Goal: Information Seeking & Learning: Check status

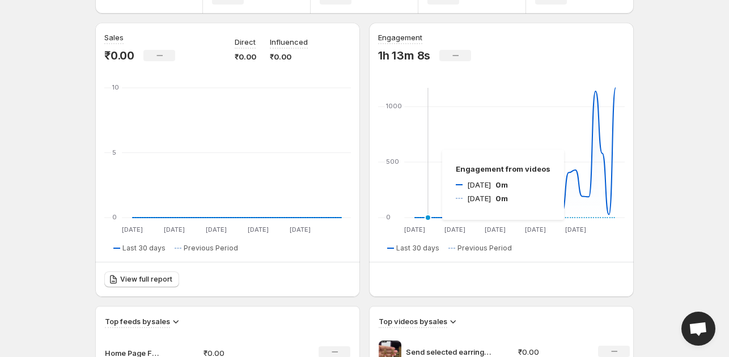
scroll to position [143, 0]
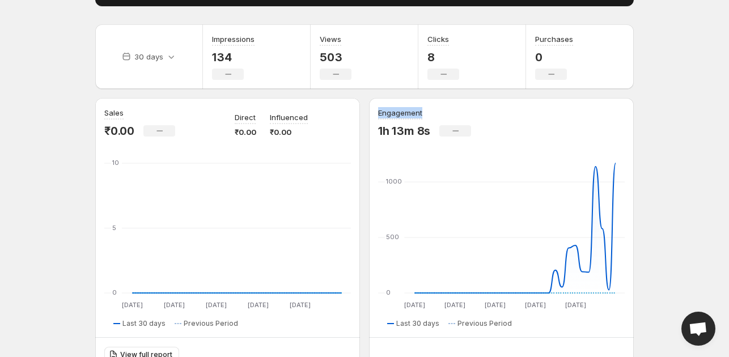
drag, startPoint x: 374, startPoint y: 111, endPoint x: 429, endPoint y: 113, distance: 55.0
click at [428, 113] on div "Engagement 1h 13m 8s No change 25 Aug 25 Aug 31 Aug 31 Aug 06 Sep 06 Sep 12 Sep…" at bounding box center [501, 235] width 265 height 274
click at [433, 112] on div "Engagement" at bounding box center [424, 113] width 93 height 12
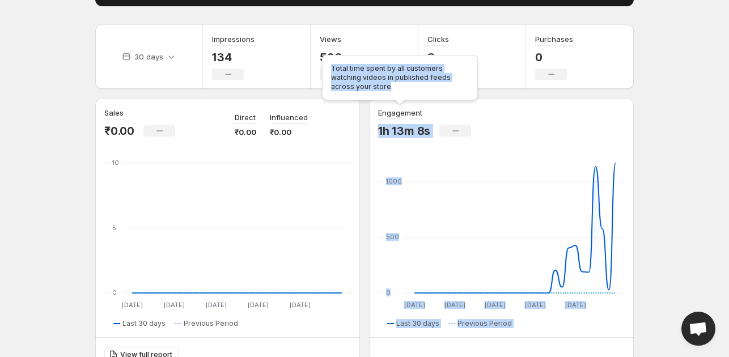
drag, startPoint x: 429, startPoint y: 112, endPoint x: 363, endPoint y: 104, distance: 66.8
click at [363, 104] on body "Home Feeds Videos Subscription Settings Overview. This page is ready Overview C…" at bounding box center [364, 35] width 729 height 357
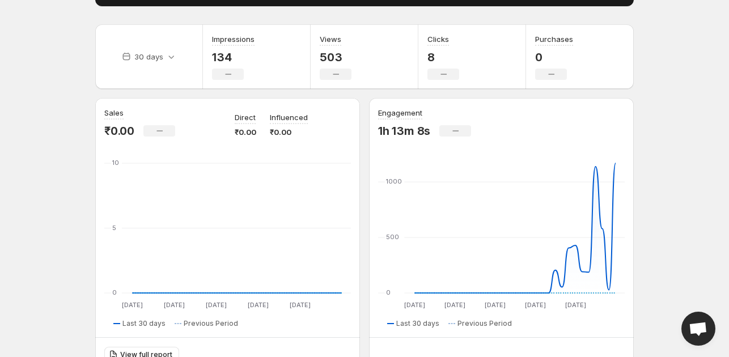
click at [371, 112] on div "Engagement 1h 13m 8s No change 25 Aug 25 Aug 31 Aug 31 Aug 06 Sep 06 Sep 12 Sep…" at bounding box center [501, 235] width 265 height 274
drag, startPoint x: 373, startPoint y: 110, endPoint x: 429, endPoint y: 112, distance: 56.1
click at [428, 112] on div "Engagement 1h 13m 8s No change 25 Aug 25 Aug 31 Aug 31 Aug 06 Sep 06 Sep 12 Sep…" at bounding box center [501, 235] width 265 height 274
click at [431, 112] on div "Engagement" at bounding box center [424, 113] width 93 height 12
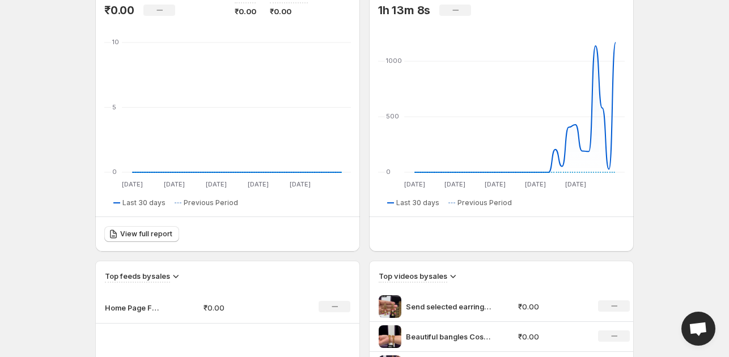
scroll to position [415, 0]
